Goal: Obtain resource: Download file/media

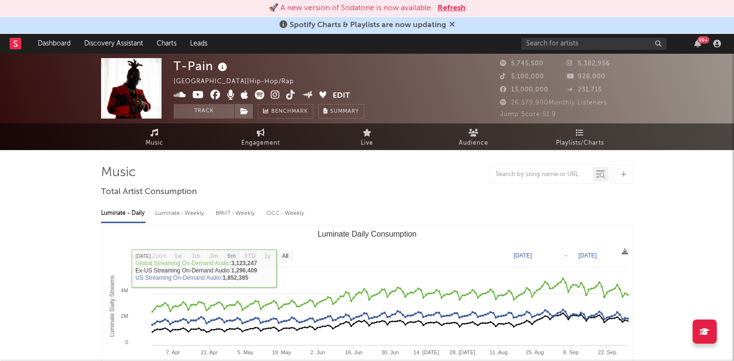
click at [286, 248] on rect "Luminate Daily Consumption" at bounding box center [366, 322] width 531 height 193
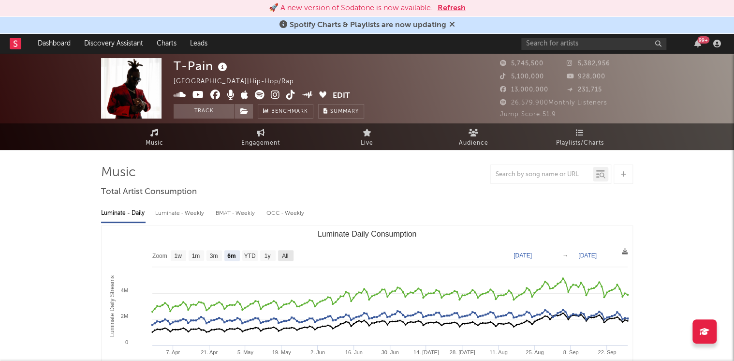
click at [287, 253] on text "All" at bounding box center [285, 255] width 6 height 7
select select "All"
type input "[DATE]"
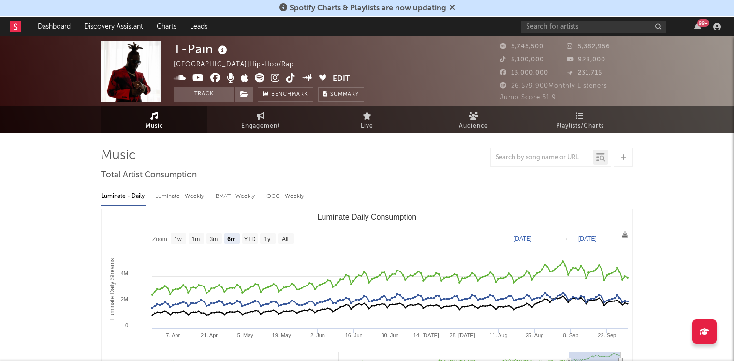
select select "6m"
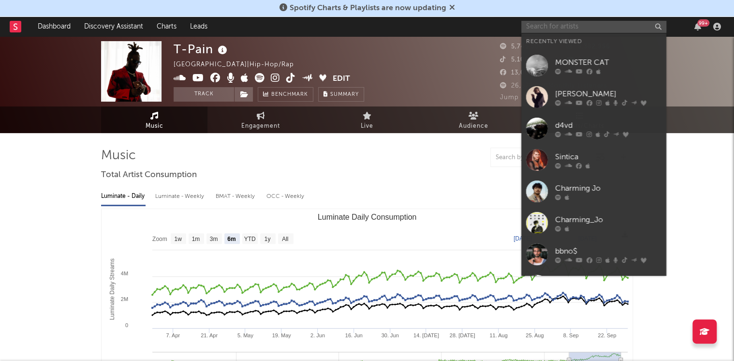
click at [535, 29] on input "text" at bounding box center [593, 27] width 145 height 12
paste input "Marshmello"
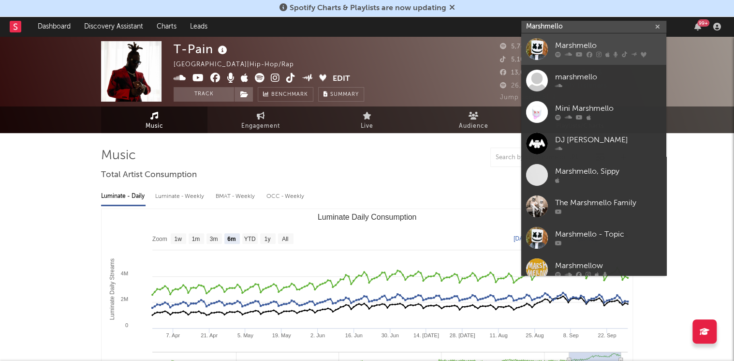
type input "Marshmello"
click at [571, 48] on div "Marshmello" at bounding box center [608, 46] width 106 height 12
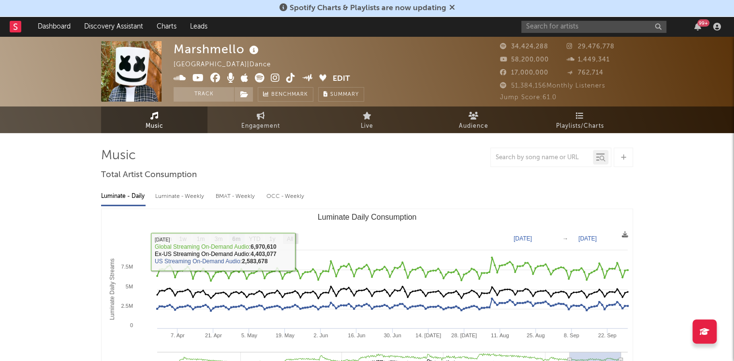
click at [288, 236] on text "All" at bounding box center [290, 238] width 6 height 7
select select "All"
type input "[DATE]"
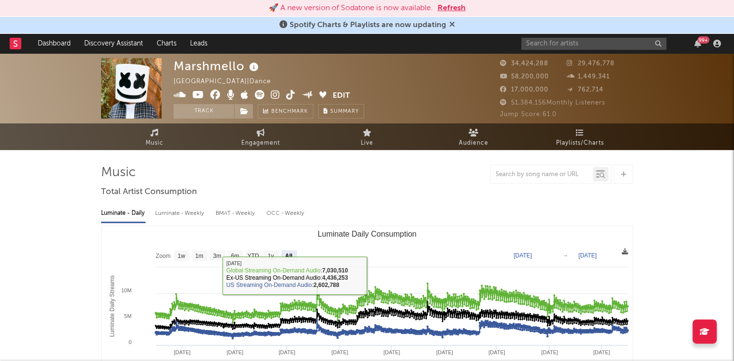
click at [622, 249] on icon at bounding box center [625, 251] width 6 height 6
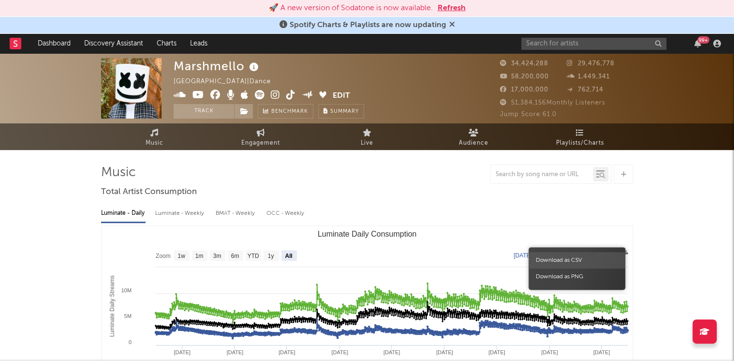
click at [582, 257] on span "Download as CSV" at bounding box center [576, 260] width 97 height 16
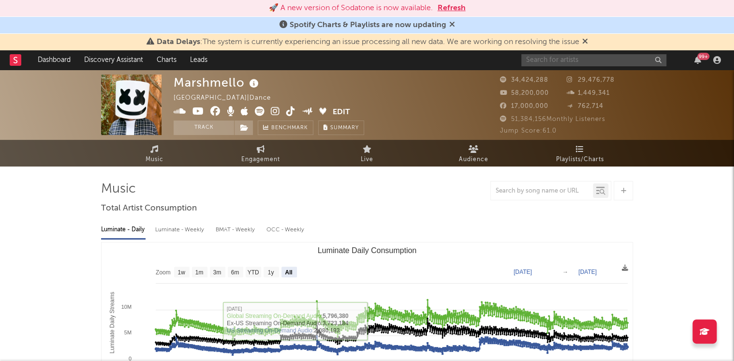
click at [573, 57] on input "text" at bounding box center [593, 60] width 145 height 12
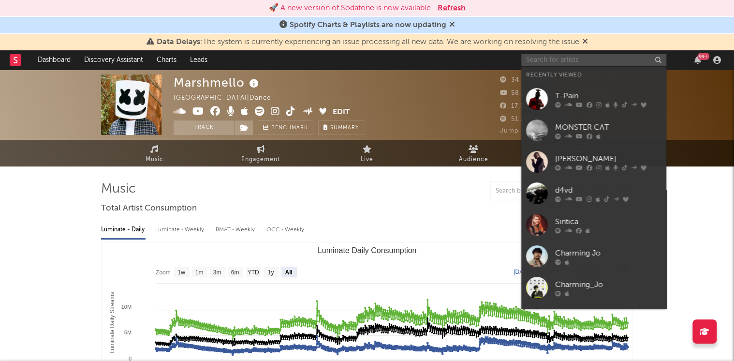
paste input "Elesky25"
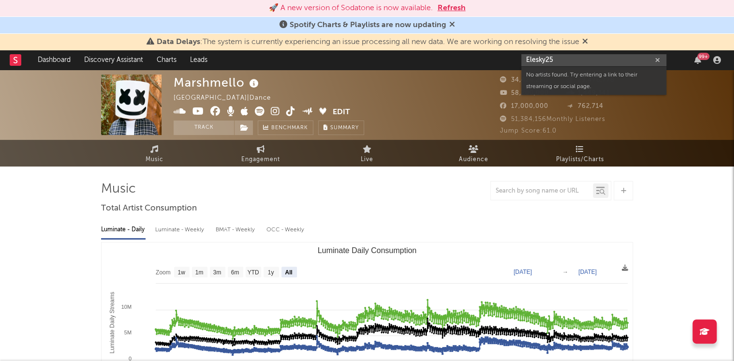
click at [544, 58] on input "Elesky25" at bounding box center [593, 60] width 145 height 12
paste input "Zedd"
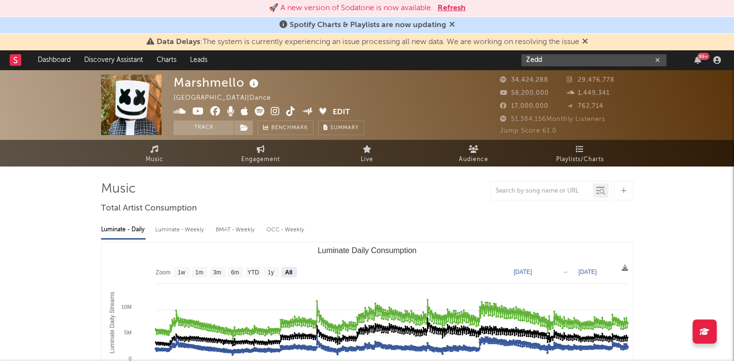
click at [552, 62] on input "Zedd" at bounding box center [593, 60] width 145 height 12
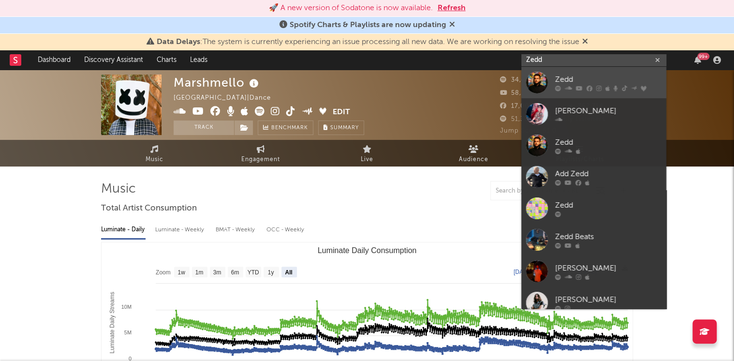
type input "Zedd"
click at [553, 77] on link "Zedd" at bounding box center [593, 82] width 145 height 31
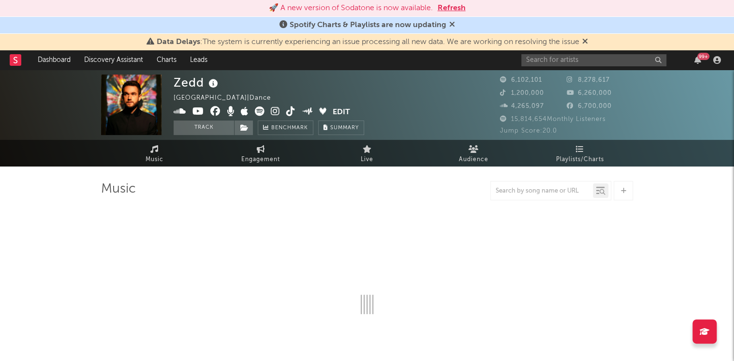
select select "6m"
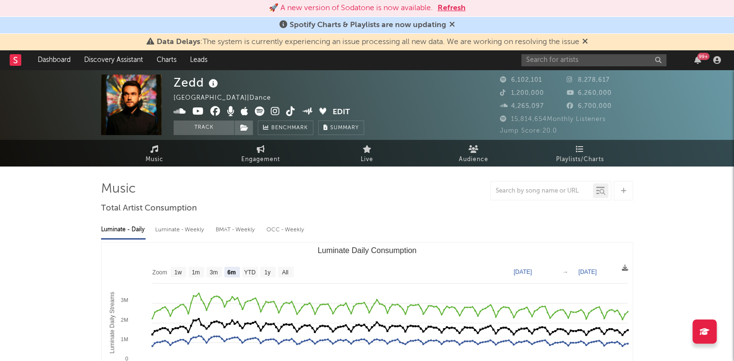
click at [450, 8] on button "Refresh" at bounding box center [451, 8] width 28 height 12
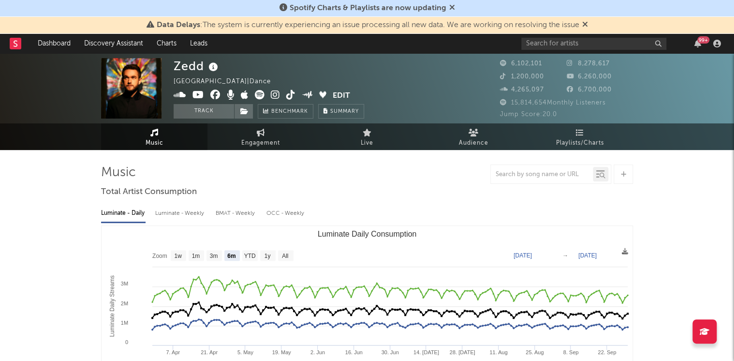
click at [449, 10] on icon at bounding box center [452, 7] width 6 height 8
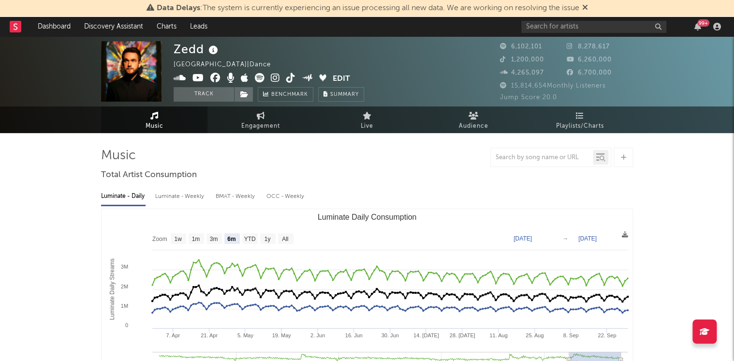
click at [588, 11] on icon at bounding box center [585, 7] width 6 height 8
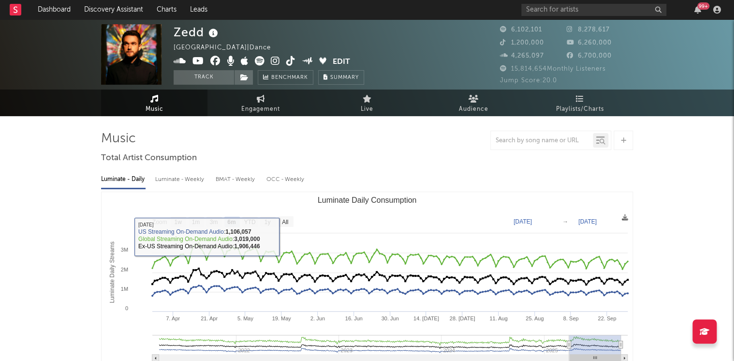
click at [284, 226] on rect "Luminate Daily Consumption" at bounding box center [285, 221] width 15 height 11
select select "All"
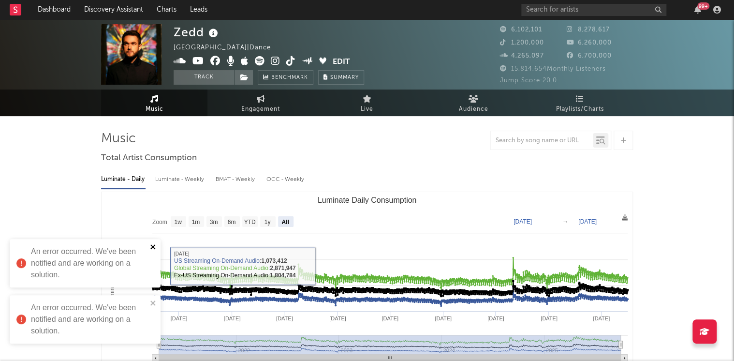
click at [153, 246] on icon "close" at bounding box center [152, 246] width 5 height 5
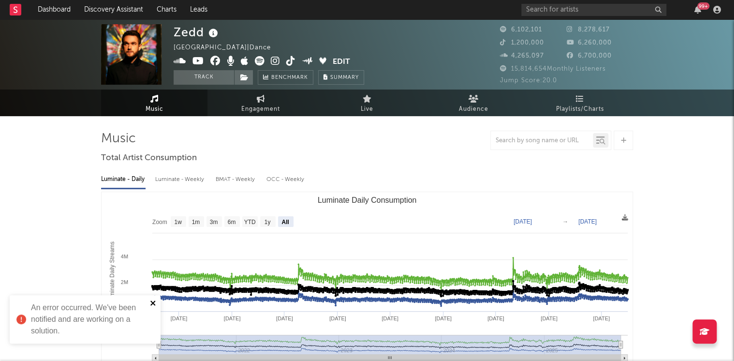
click at [153, 302] on icon "close" at bounding box center [152, 302] width 5 height 5
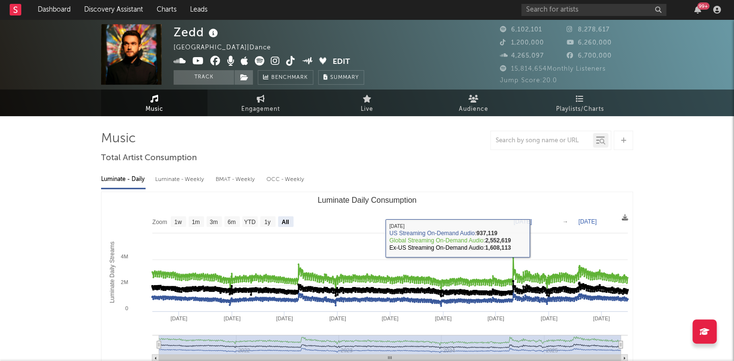
click at [532, 218] on text "[DATE]" at bounding box center [522, 221] width 18 height 7
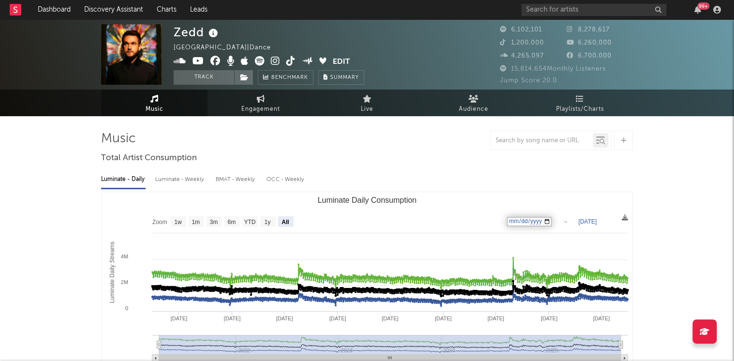
click at [541, 221] on input "[DATE]" at bounding box center [529, 222] width 45 height 10
click at [551, 220] on input "[DATE]" at bounding box center [529, 222] width 45 height 10
type input "[DATE]"
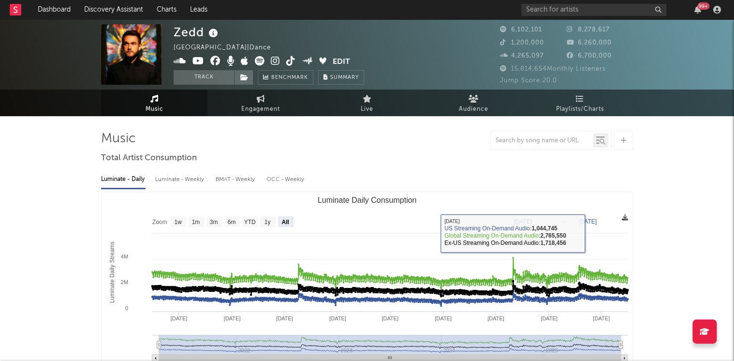
click at [625, 217] on icon at bounding box center [625, 217] width 6 height 6
click at [625, 215] on icon at bounding box center [625, 217] width 6 height 6
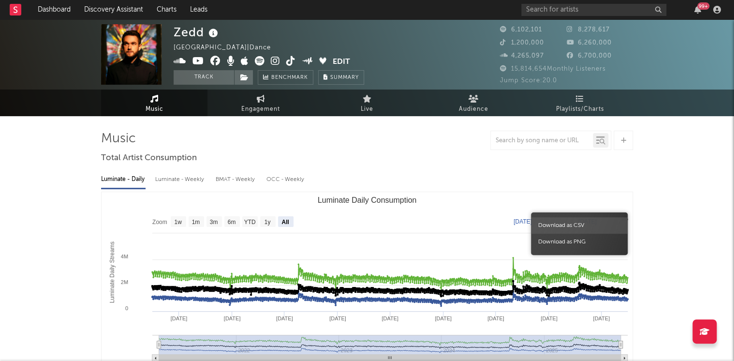
drag, startPoint x: 596, startPoint y: 224, endPoint x: 234, endPoint y: 334, distance: 377.9
click at [595, 224] on span "Download as CSV" at bounding box center [579, 225] width 97 height 16
